Goal: Information Seeking & Learning: Learn about a topic

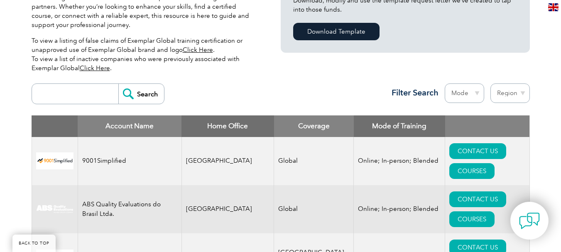
scroll to position [290, 0]
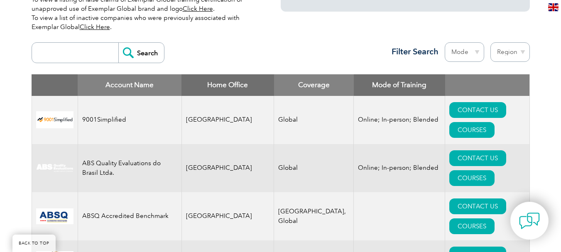
click at [69, 53] on input "search" at bounding box center [77, 53] width 82 height 20
type input "ars"
click at [140, 53] on input "Search" at bounding box center [141, 53] width 46 height 20
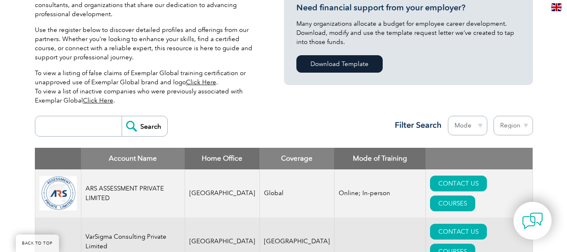
scroll to position [249, 0]
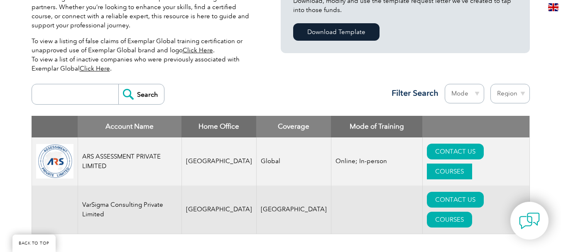
click at [472, 163] on link "COURSES" at bounding box center [449, 171] width 45 height 16
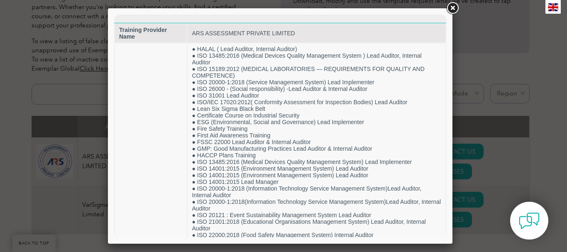
scroll to position [0, 0]
